Goal: Task Accomplishment & Management: Manage account settings

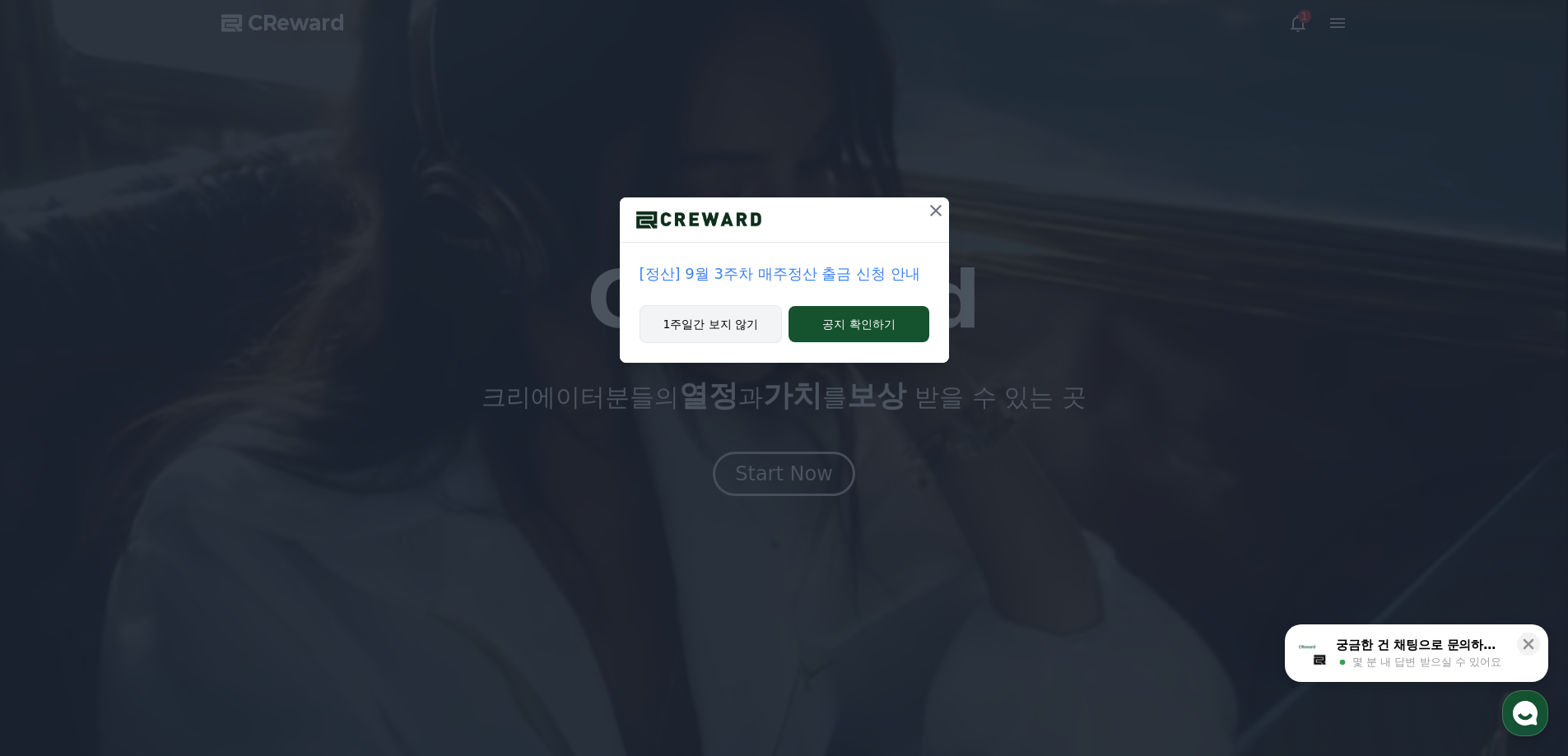
click at [751, 326] on button "1주일간 보지 않기" at bounding box center [712, 323] width 144 height 38
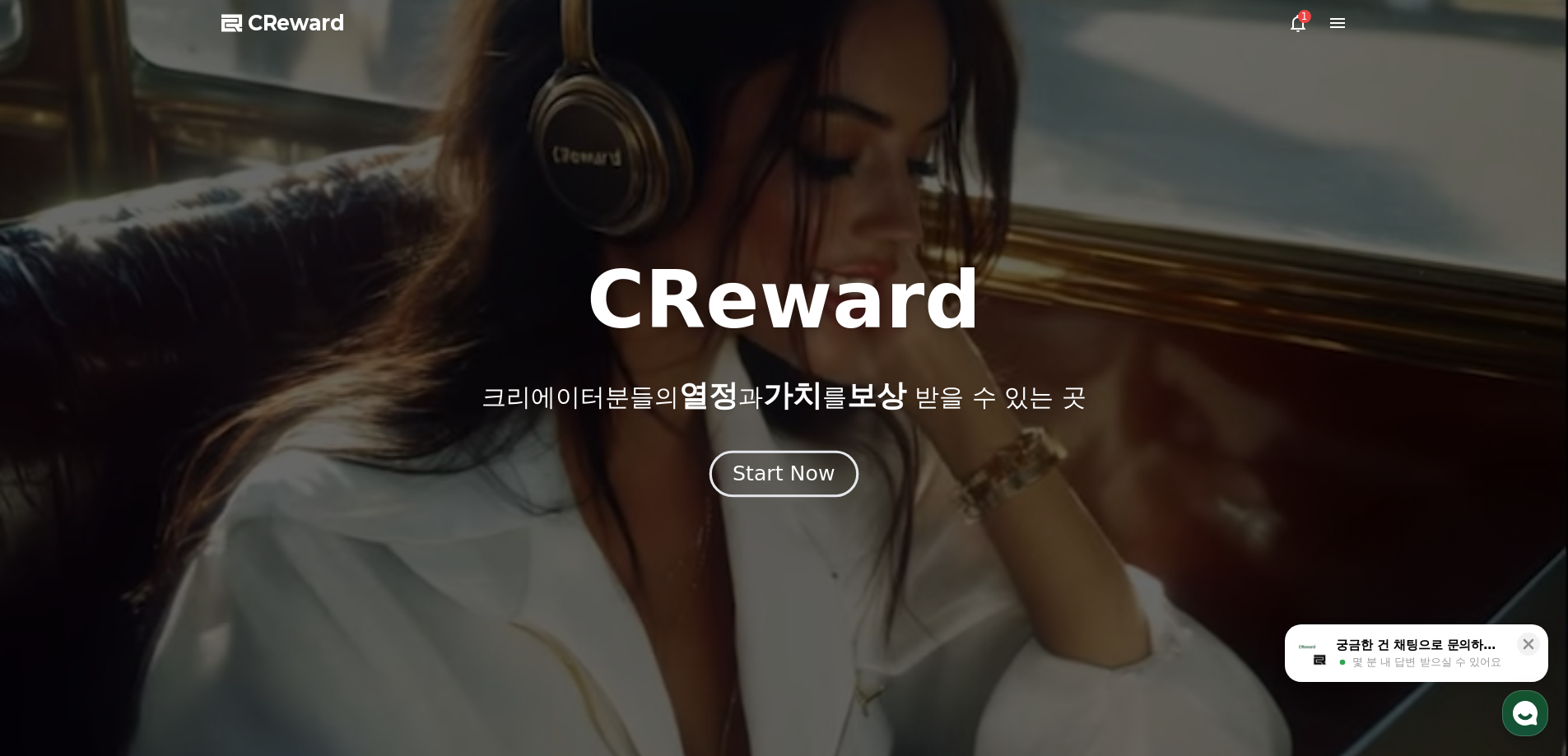
click at [803, 492] on button "Start Now" at bounding box center [784, 474] width 149 height 47
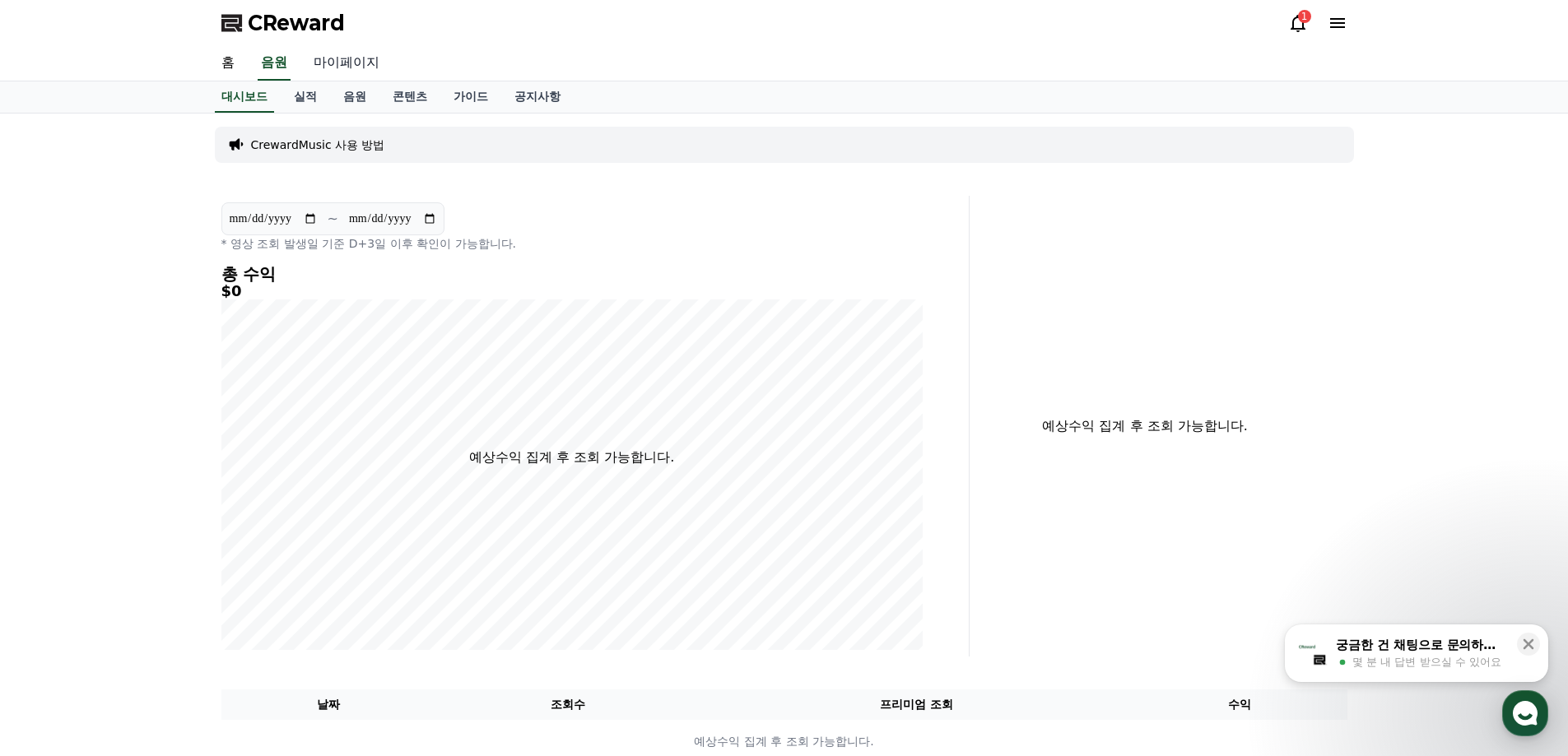
click at [335, 59] on link "마이페이지" at bounding box center [346, 62] width 92 height 34
select select "**********"
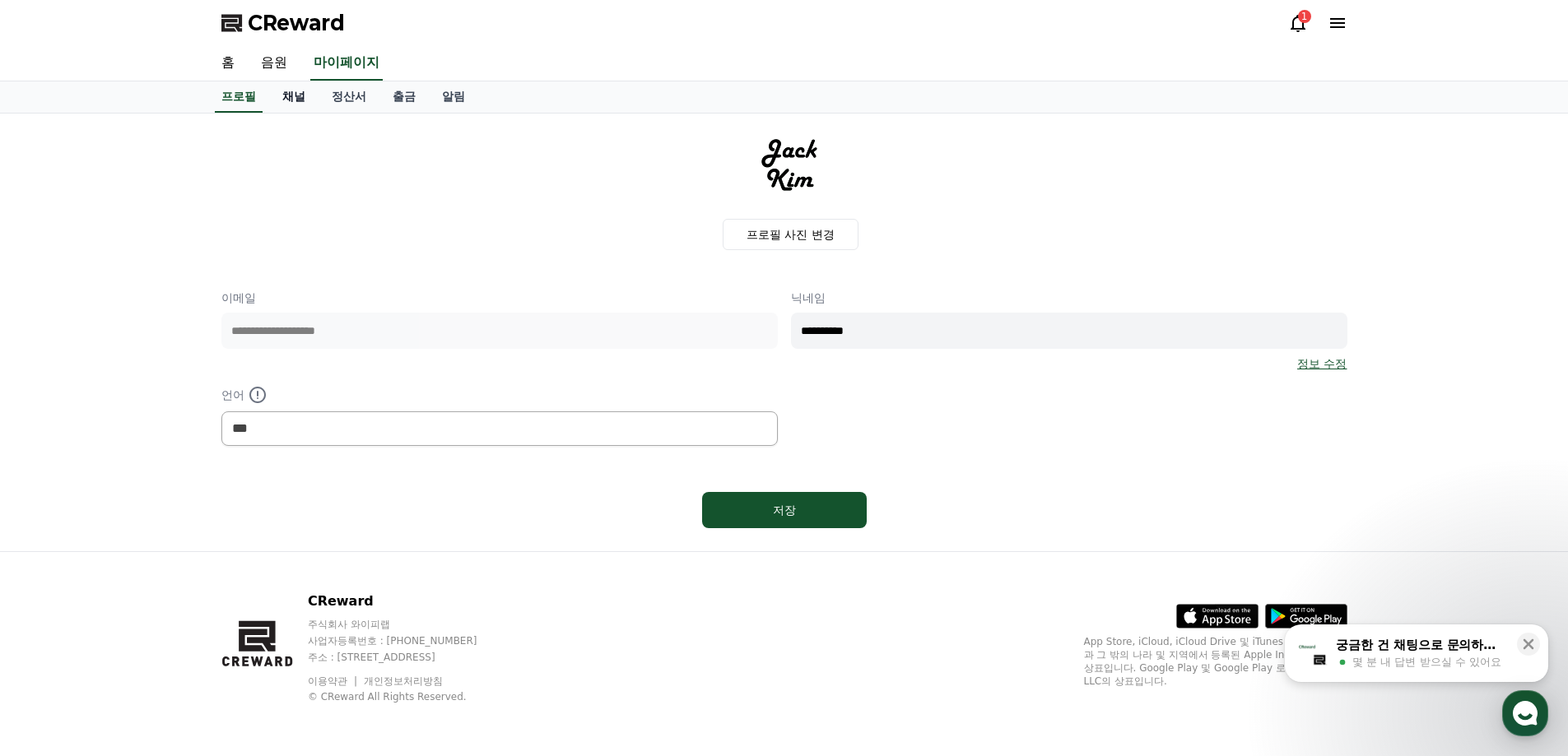
click at [288, 97] on link "채널" at bounding box center [294, 97] width 49 height 32
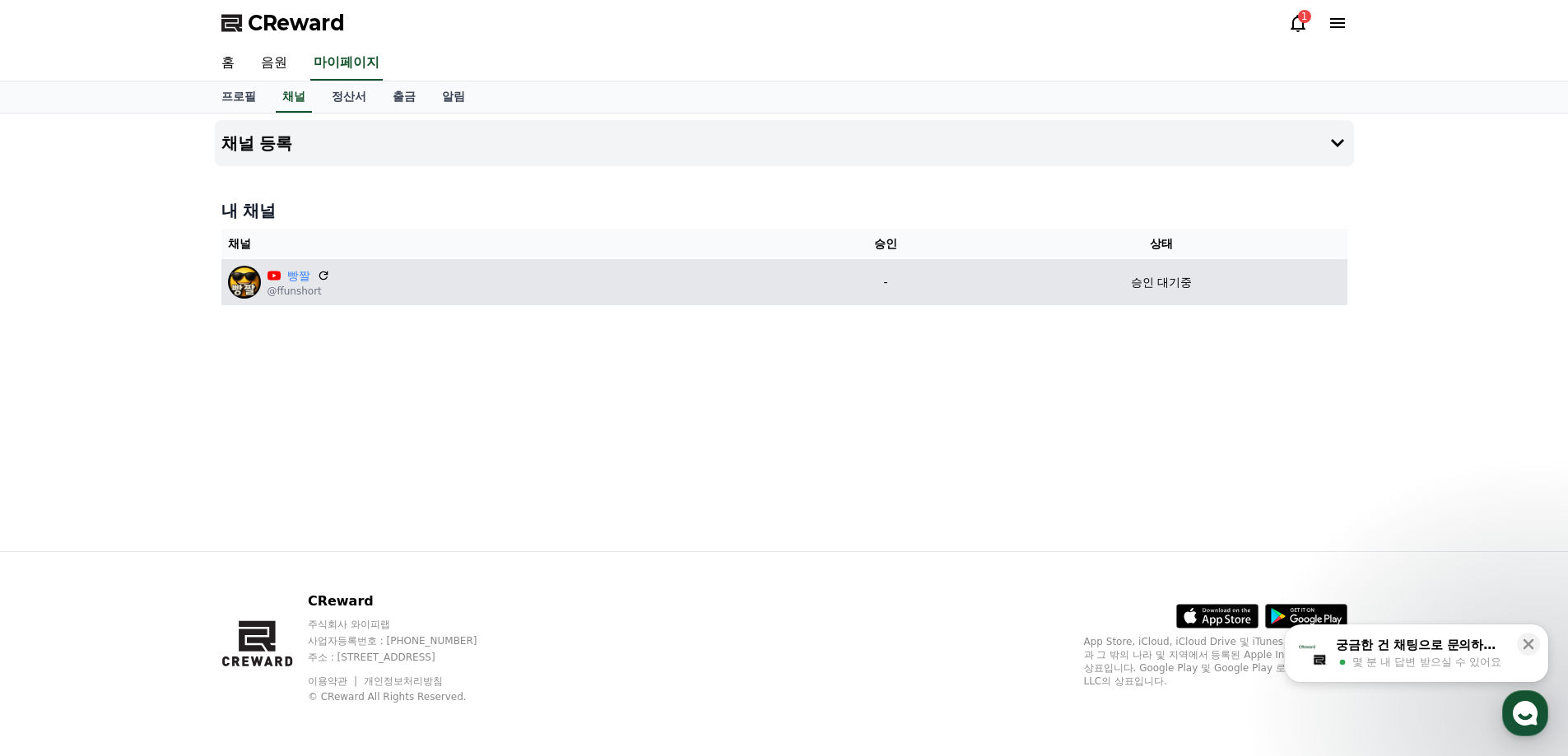
drag, startPoint x: 547, startPoint y: 297, endPoint x: 388, endPoint y: 282, distance: 159.7
click at [547, 297] on div "빵짤 @ffunshort" at bounding box center [508, 282] width 562 height 33
click at [296, 273] on link "빵짤" at bounding box center [298, 276] width 23 height 18
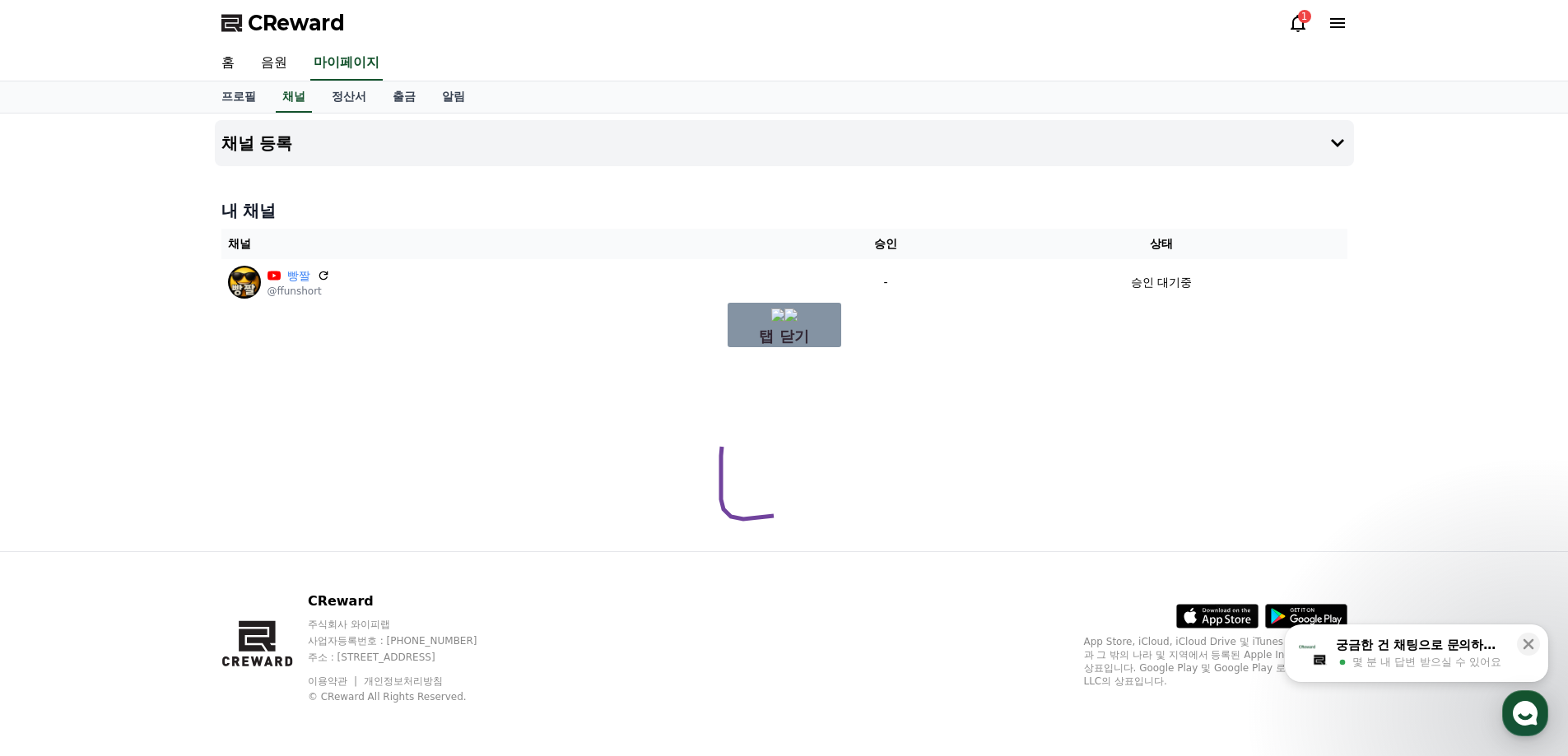
drag, startPoint x: 722, startPoint y: 416, endPoint x: 874, endPoint y: 488, distance: 168.2
